Goal: Information Seeking & Learning: Compare options

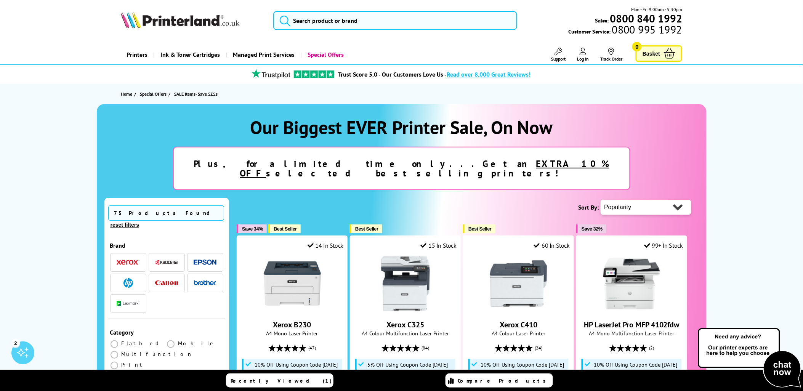
click at [134, 259] on img "button" at bounding box center [128, 261] width 23 height 5
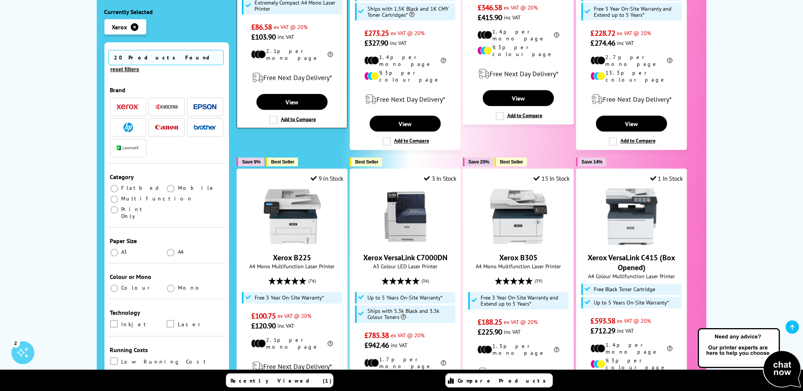
scroll to position [423, 0]
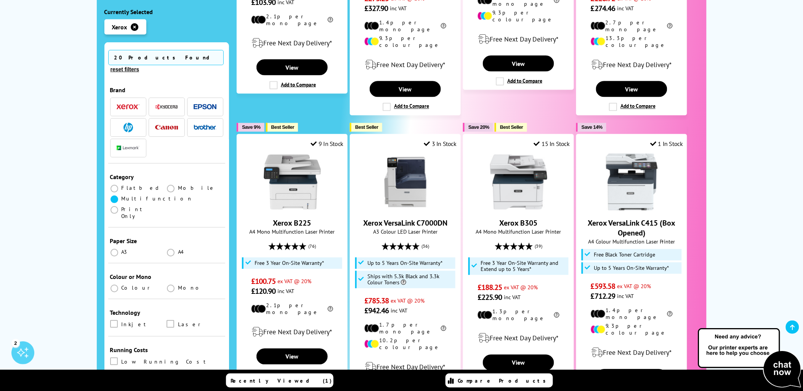
click at [117, 195] on span at bounding box center [114, 199] width 8 height 8
click at [122, 196] on input "radio" at bounding box center [122, 196] width 0 height 0
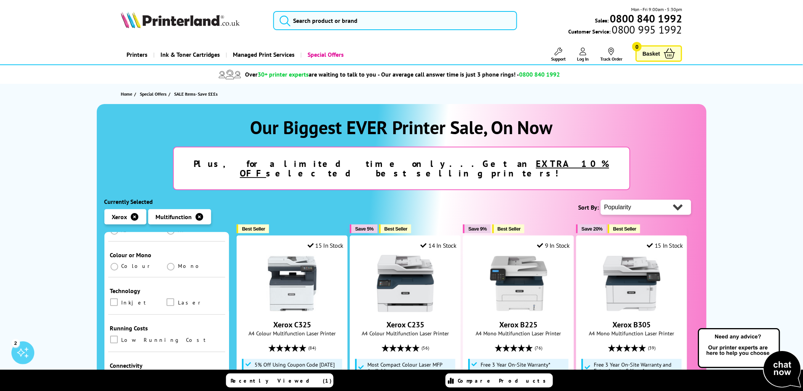
scroll to position [127, 0]
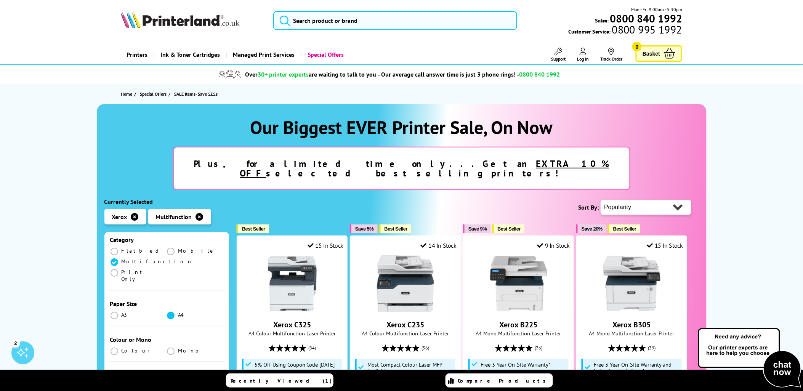
click at [170, 312] on span at bounding box center [171, 316] width 8 height 8
click at [178, 312] on input "radio" at bounding box center [178, 312] width 0 height 0
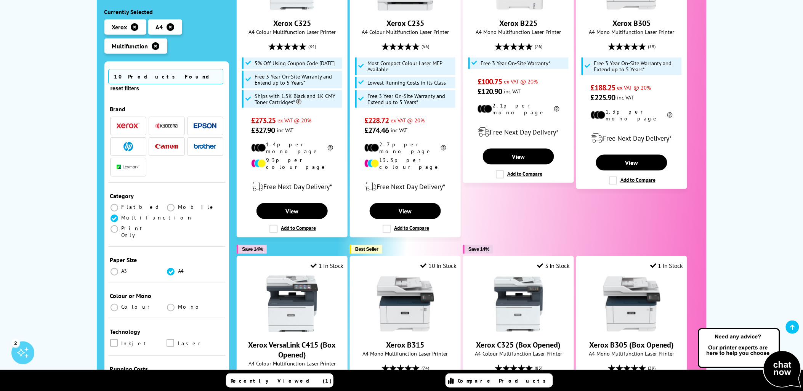
scroll to position [303, 0]
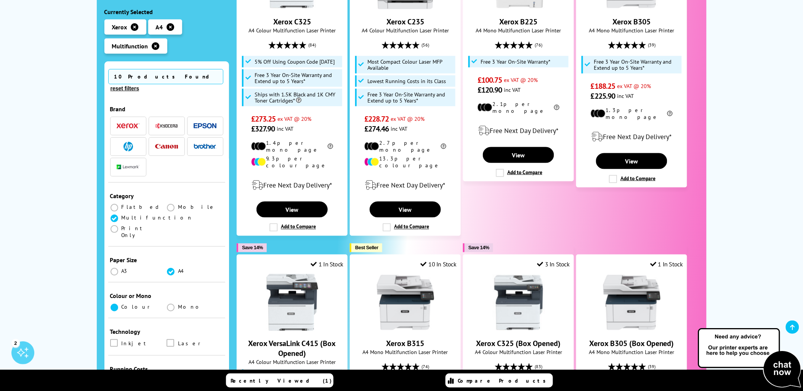
click at [115, 303] on span at bounding box center [114, 307] width 8 height 8
click at [122, 304] on input "radio" at bounding box center [122, 304] width 0 height 0
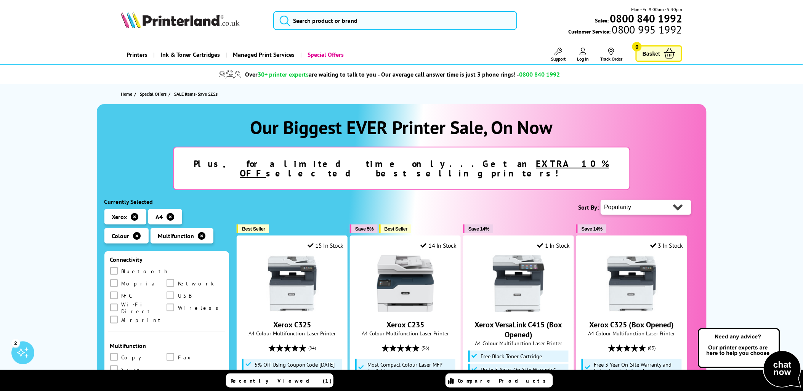
scroll to position [252, 0]
click at [172, 277] on span at bounding box center [170, 281] width 8 height 8
click at [177, 278] on input "checkbox" at bounding box center [177, 278] width 0 height 0
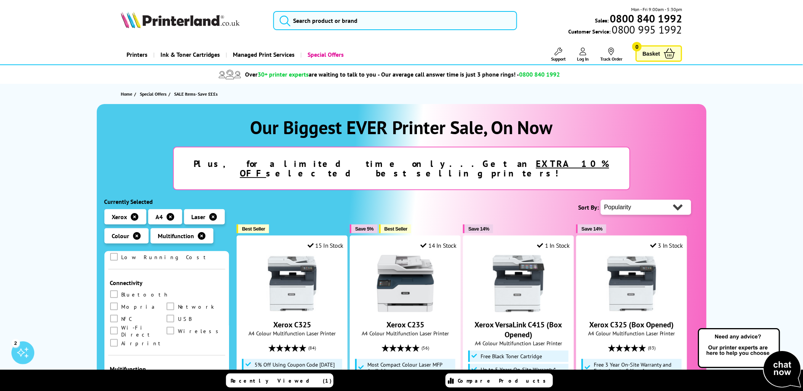
scroll to position [294, 0]
click at [166, 321] on span at bounding box center [170, 325] width 8 height 8
click at [177, 323] on input "checkbox" at bounding box center [177, 323] width 0 height 0
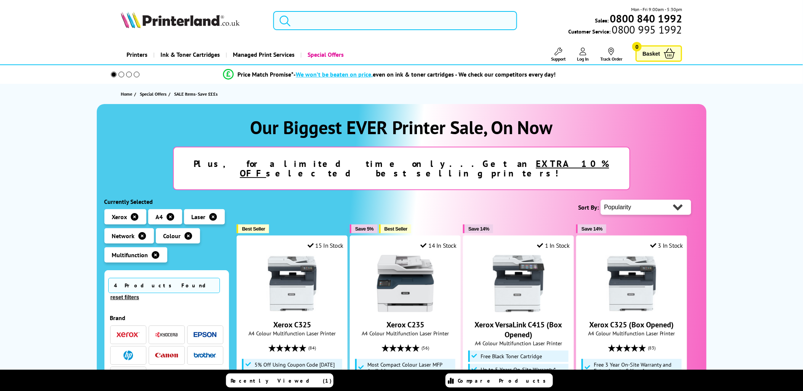
click at [115, 314] on div "Brand" at bounding box center [167, 318] width 114 height 8
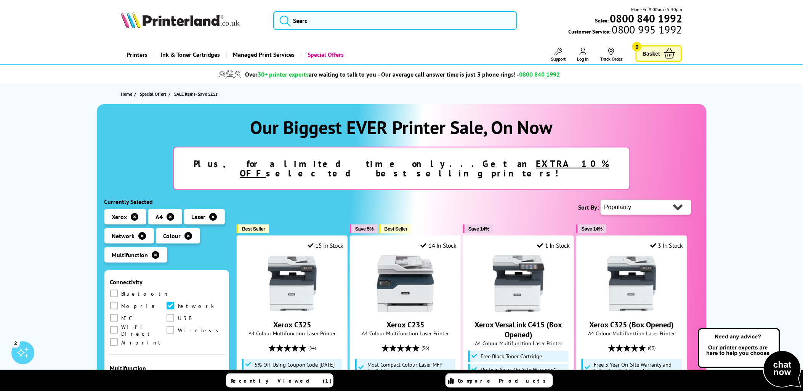
scroll to position [336, 0]
click at [166, 310] on span at bounding box center [170, 314] width 8 height 8
click at [177, 312] on input "checkbox" at bounding box center [177, 312] width 0 height 0
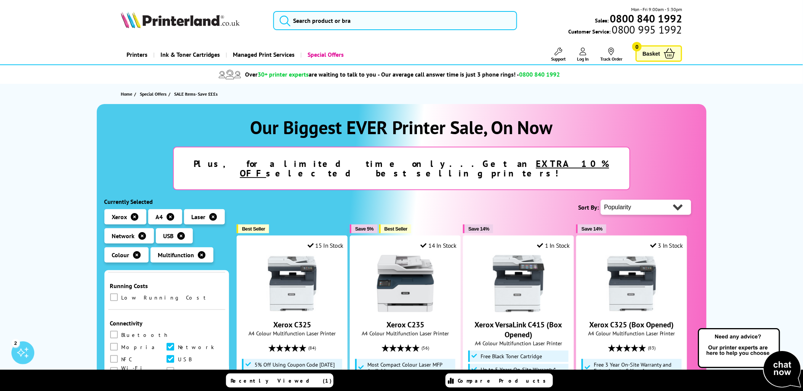
scroll to position [296, 0]
click at [166, 363] on span at bounding box center [170, 367] width 8 height 8
click at [177, 364] on input "checkbox" at bounding box center [177, 364] width 0 height 0
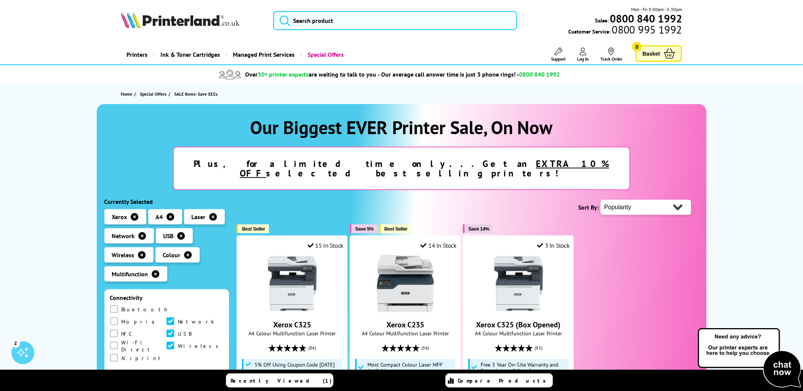
scroll to position [42, 0]
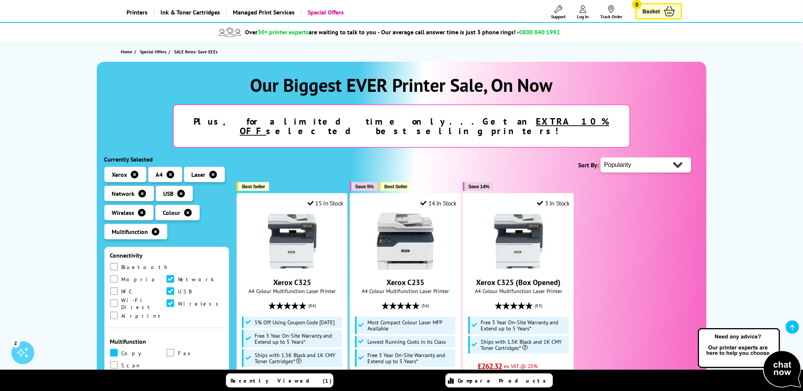
click at [112, 349] on span at bounding box center [114, 353] width 8 height 8
click at [121, 350] on input "checkbox" at bounding box center [121, 350] width 0 height 0
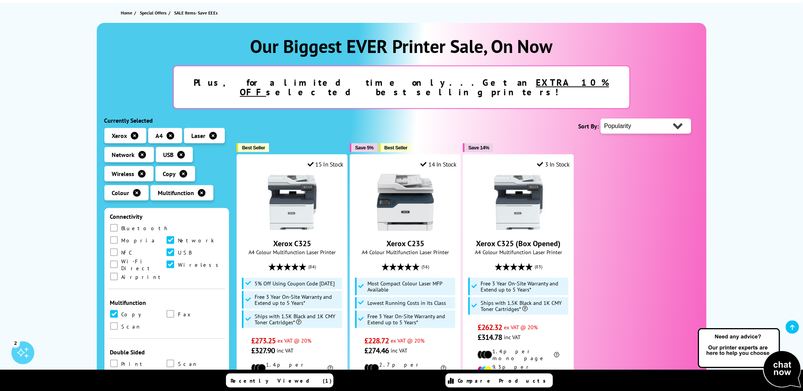
scroll to position [85, 0]
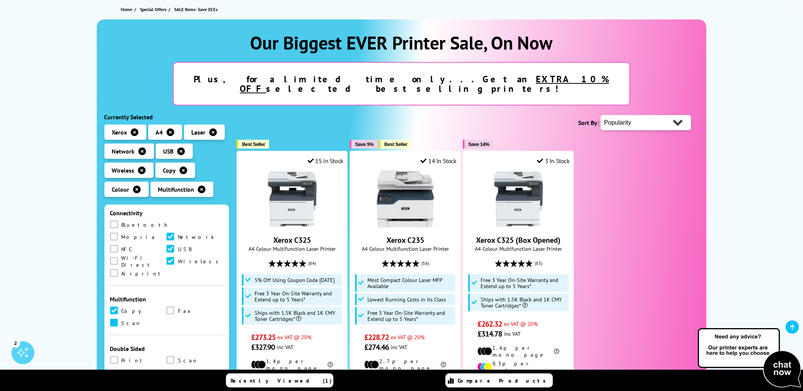
click at [114, 319] on span at bounding box center [114, 323] width 8 height 8
click at [121, 320] on input "checkbox" at bounding box center [121, 320] width 0 height 0
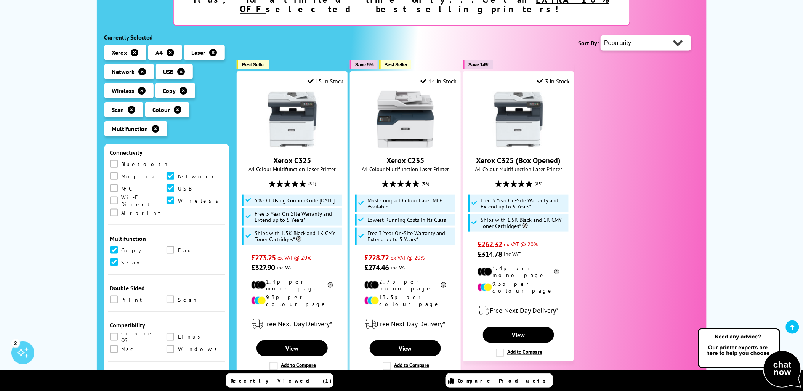
scroll to position [211, 0]
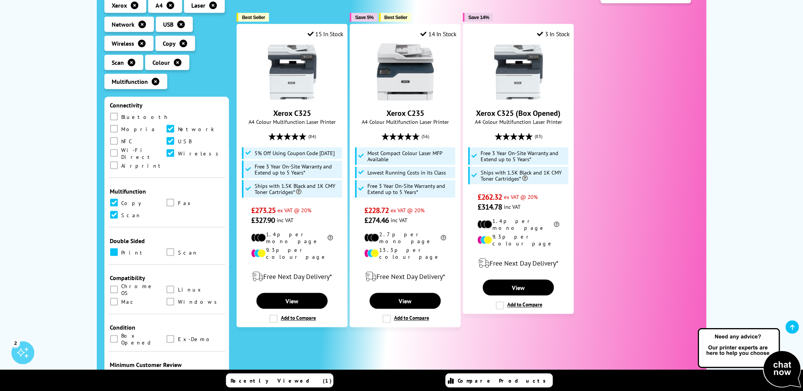
click at [116, 248] on span at bounding box center [114, 252] width 8 height 8
click at [121, 249] on input "checkbox" at bounding box center [121, 249] width 0 height 0
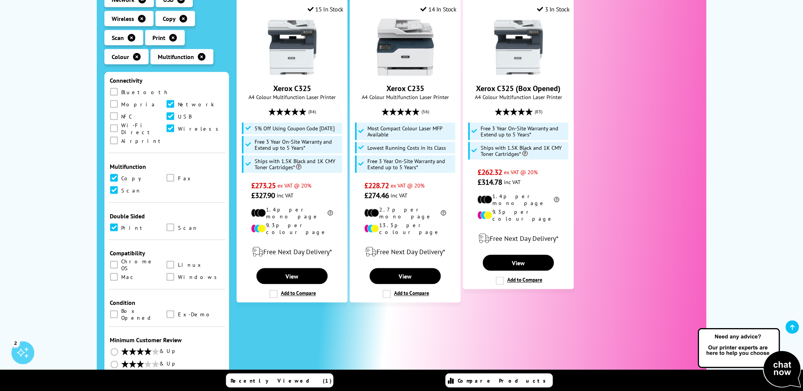
scroll to position [311, 0]
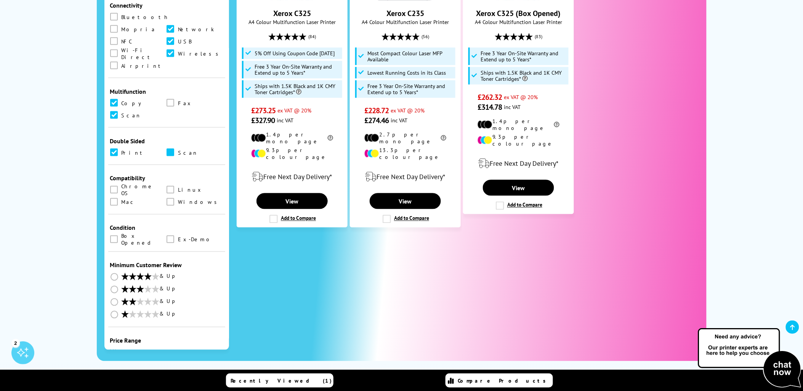
click at [172, 149] on span at bounding box center [170, 153] width 8 height 8
click at [177, 150] on input "checkbox" at bounding box center [177, 150] width 0 height 0
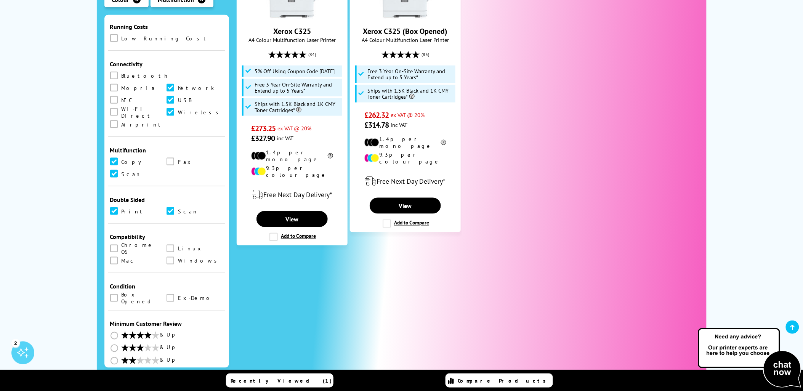
scroll to position [336, 0]
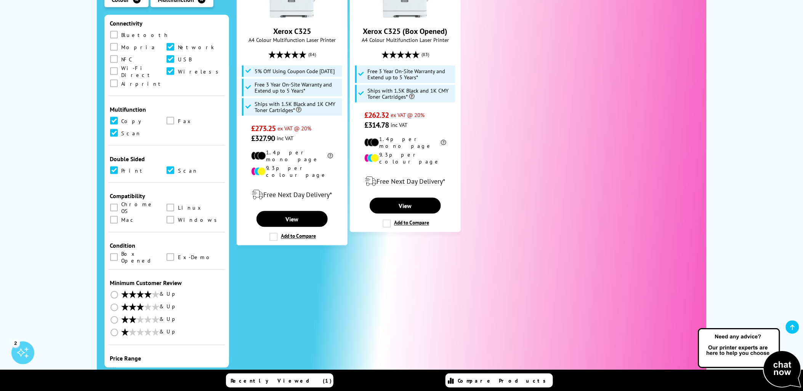
drag, startPoint x: 167, startPoint y: 180, endPoint x: 181, endPoint y: 222, distance: 44.8
click at [168, 216] on span at bounding box center [170, 220] width 8 height 8
click at [177, 217] on input "checkbox" at bounding box center [177, 217] width 0 height 0
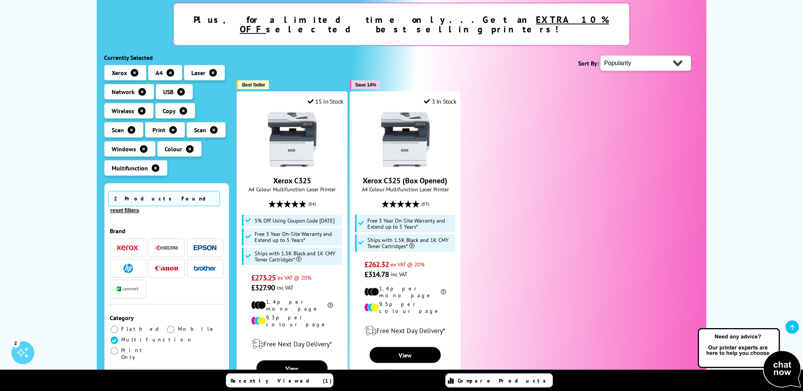
scroll to position [127, 0]
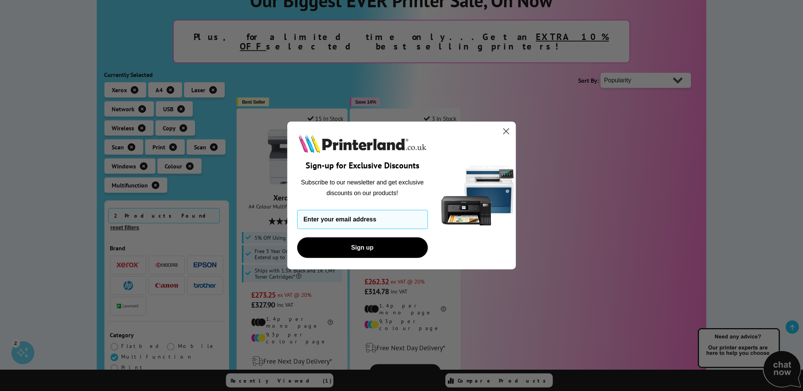
click at [507, 131] on circle "Close dialog" at bounding box center [505, 131] width 13 height 13
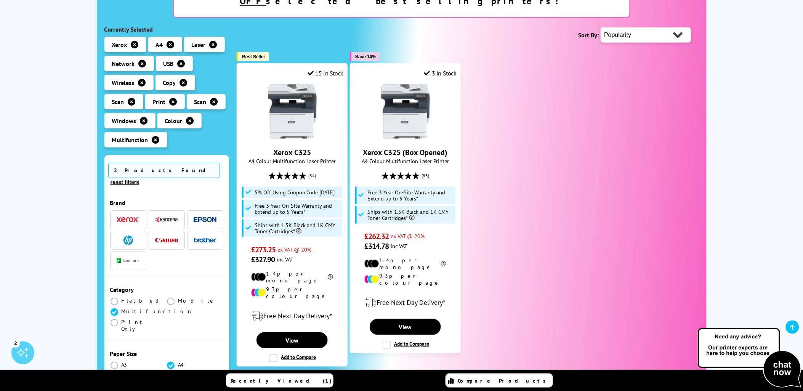
scroll to position [169, 0]
